Goal: Check status: Check status

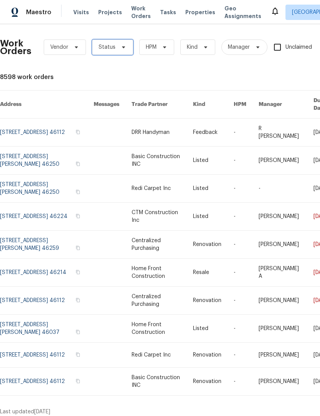
click at [118, 40] on span "Status" at bounding box center [112, 47] width 41 height 15
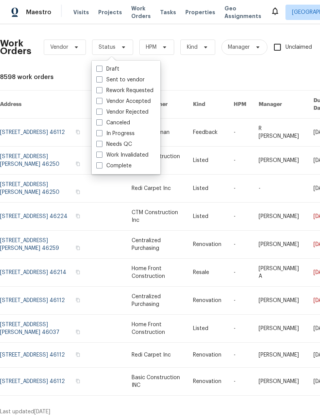
click at [119, 141] on label "Needs QC" at bounding box center [114, 144] width 36 height 8
click at [101, 141] on input "Needs QC" at bounding box center [98, 142] width 5 height 5
checkbox input "true"
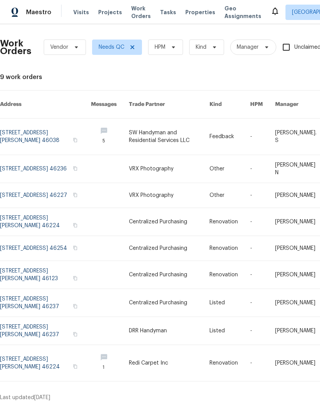
click at [153, 127] on link at bounding box center [169, 137] width 81 height 36
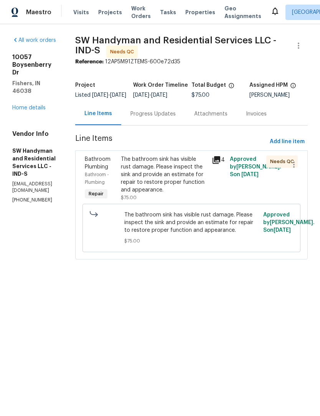
click at [220, 163] on icon at bounding box center [217, 160] width 8 height 8
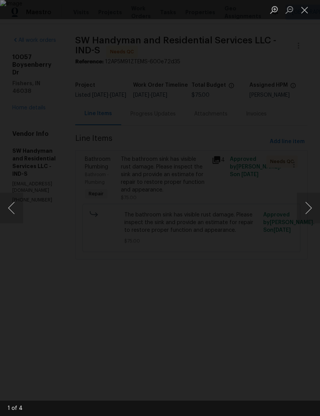
click at [311, 209] on button "Next image" at bounding box center [308, 208] width 23 height 31
click at [310, 210] on button "Next image" at bounding box center [308, 208] width 23 height 31
click at [310, 213] on button "Next image" at bounding box center [308, 208] width 23 height 31
click at [309, 208] on button "Next image" at bounding box center [308, 208] width 23 height 31
click at [310, 208] on button "Next image" at bounding box center [308, 208] width 23 height 31
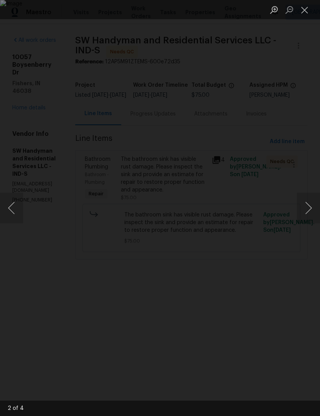
click at [310, 208] on button "Next image" at bounding box center [308, 208] width 23 height 31
click at [305, 10] on button "Close lightbox" at bounding box center [304, 9] width 15 height 13
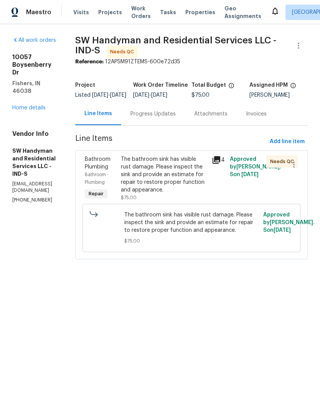
click at [171, 180] on div "The bathroom sink has visible rust damage. Please inspect the sink and provide …" at bounding box center [164, 174] width 86 height 38
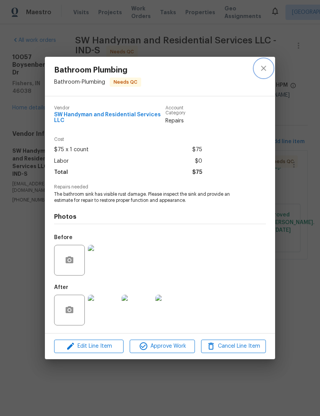
click at [263, 69] on icon "close" at bounding box center [263, 68] width 9 height 9
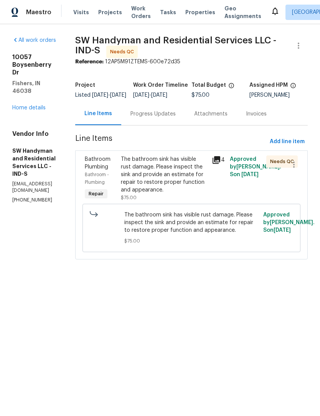
click at [169, 118] on div "Progress Updates" at bounding box center [152, 114] width 45 height 8
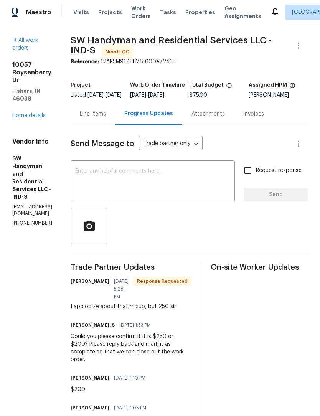
click at [135, 9] on span "Work Orders" at bounding box center [141, 12] width 20 height 15
